Goal: Transaction & Acquisition: Purchase product/service

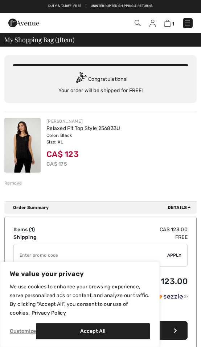
click at [28, 146] on img at bounding box center [22, 145] width 36 height 55
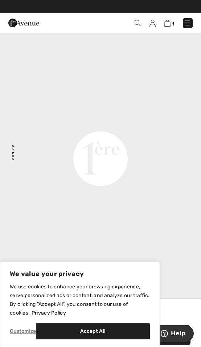
click at [137, 108] on video "Your browser does not support the video tag." at bounding box center [100, 57] width 201 height 101
click at [118, 108] on video "Your browser does not support the video tag." at bounding box center [100, 57] width 201 height 101
click at [127, 108] on video "Your browser does not support the video tag." at bounding box center [100, 57] width 201 height 101
click at [124, 108] on video "Your browser does not support the video tag." at bounding box center [100, 57] width 201 height 101
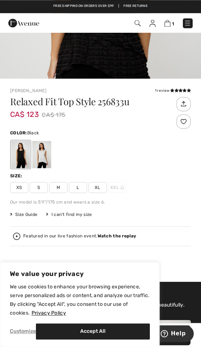
scroll to position [236, 0]
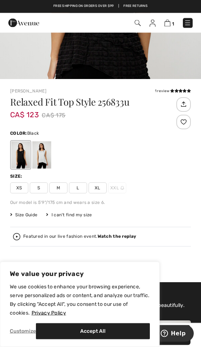
click at [102, 187] on span "XL" at bounding box center [98, 187] width 18 height 11
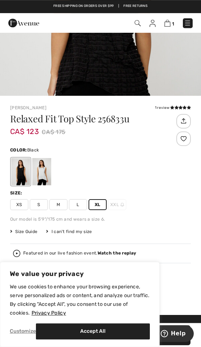
scroll to position [219, 0]
click at [116, 255] on strong "Watch the replay" at bounding box center [117, 252] width 39 height 5
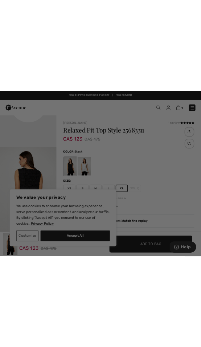
scroll to position [0, 0]
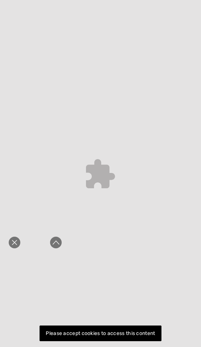
click at [18, 240] on icon "Close live curation" at bounding box center [14, 242] width 9 height 9
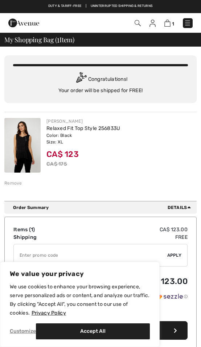
click at [28, 147] on img at bounding box center [22, 145] width 36 height 55
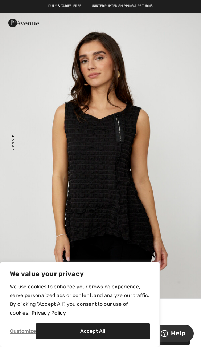
click at [171, 199] on img "1 / 4" at bounding box center [100, 164] width 201 height 302
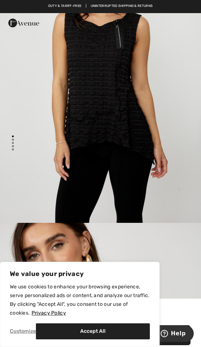
scroll to position [92, 0]
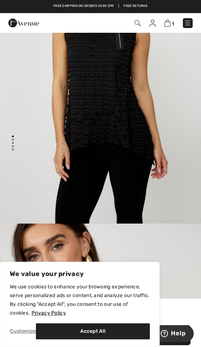
click at [105, 334] on button "Accept All" at bounding box center [93, 331] width 114 height 16
checkbox input "true"
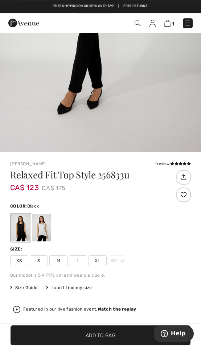
scroll to position [163, 0]
click at [101, 260] on span "XL" at bounding box center [98, 260] width 18 height 11
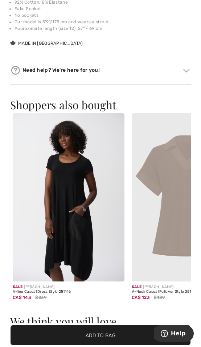
scroll to position [0, 239]
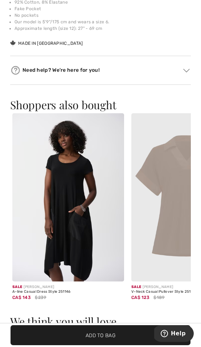
click at [87, 240] on img at bounding box center [68, 197] width 112 height 168
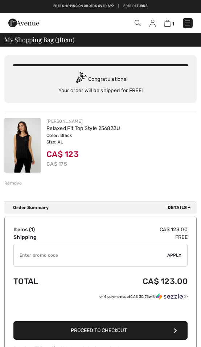
click at [63, 93] on div "Congratulations! Your order will be shipped for FREE!" at bounding box center [100, 83] width 175 height 22
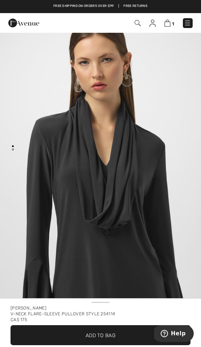
click at [170, 23] on img at bounding box center [168, 23] width 6 height 7
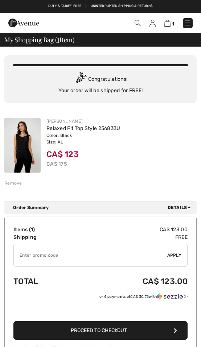
click at [26, 158] on img at bounding box center [22, 145] width 36 height 55
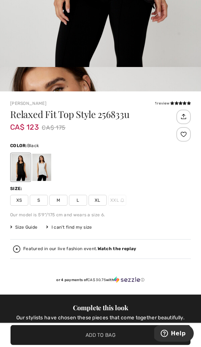
scroll to position [249, 0]
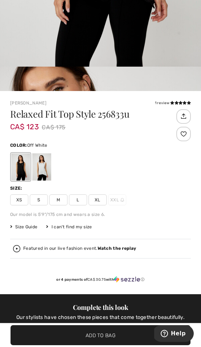
click at [45, 173] on div at bounding box center [41, 166] width 19 height 27
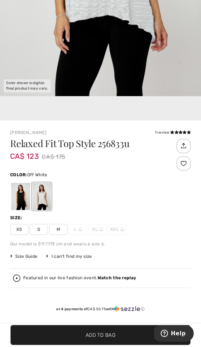
scroll to position [220, 0]
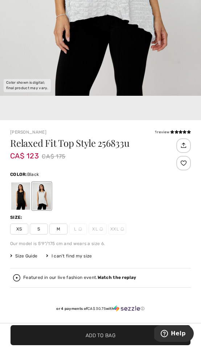
click at [21, 197] on div at bounding box center [20, 195] width 19 height 27
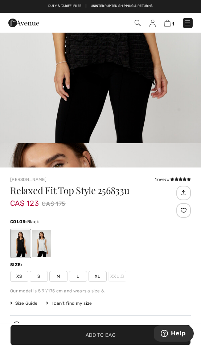
scroll to position [170, 0]
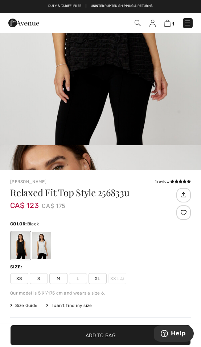
click at [101, 279] on span "XL" at bounding box center [98, 278] width 18 height 11
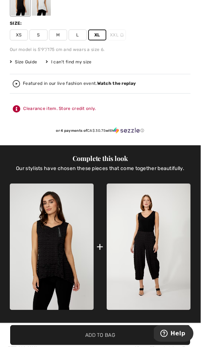
scroll to position [414, 0]
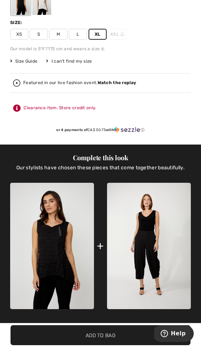
click at [150, 241] on img at bounding box center [149, 246] width 84 height 126
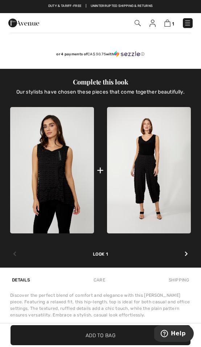
click at [57, 173] on img at bounding box center [52, 170] width 84 height 126
click at [69, 200] on img at bounding box center [52, 170] width 84 height 126
click at [187, 253] on icon at bounding box center [186, 253] width 3 height 5
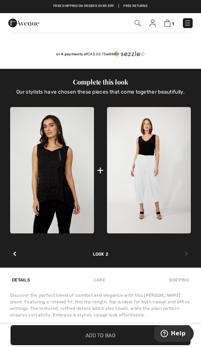
click at [14, 256] on div at bounding box center [14, 253] width 9 height 13
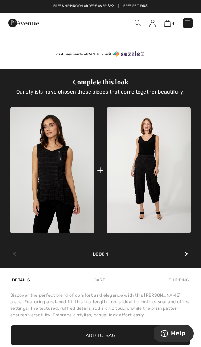
click at [16, 257] on div at bounding box center [14, 253] width 9 height 13
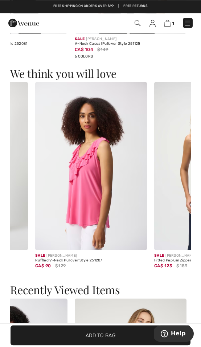
scroll to position [1044, 0]
